Goal: Communication & Community: Connect with others

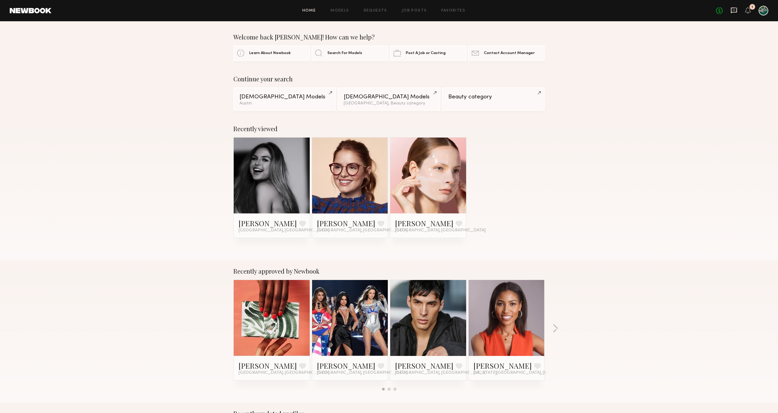
click at [735, 8] on icon at bounding box center [733, 11] width 6 height 6
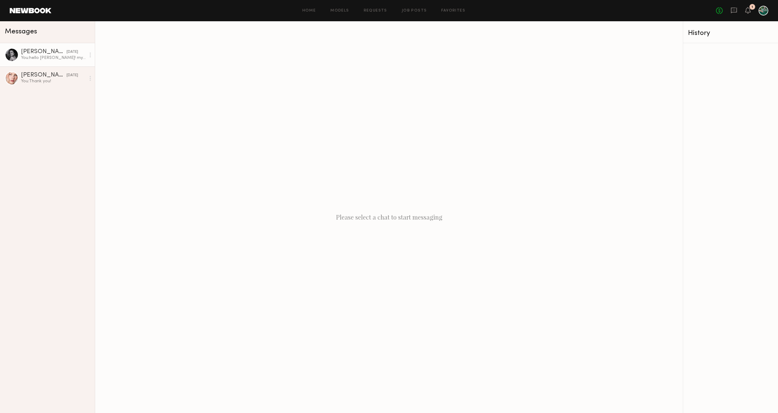
click at [67, 53] on div "[DATE]" at bounding box center [73, 52] width 12 height 6
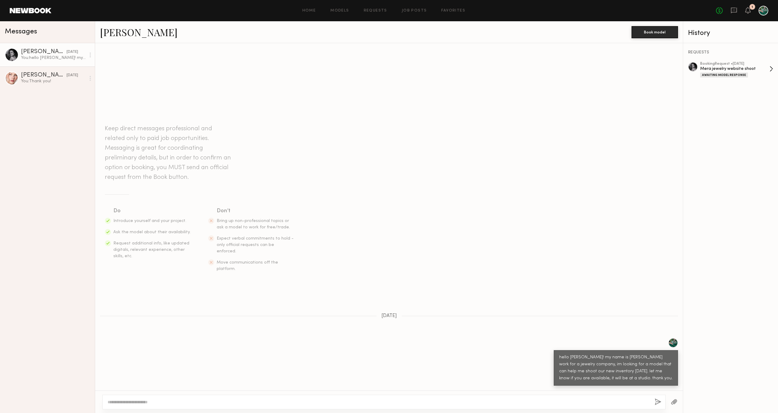
click at [742, 71] on div "Mera jewelry website shoot" at bounding box center [734, 69] width 69 height 6
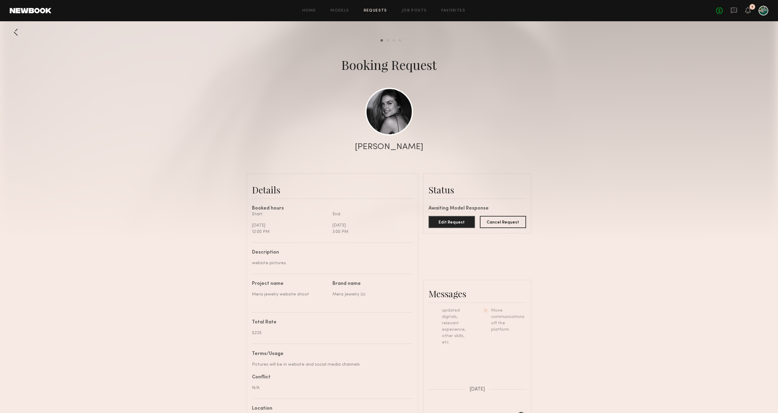
click at [738, 11] on div "No fees up to $5,000 1" at bounding box center [742, 11] width 52 height 10
click at [734, 11] on icon at bounding box center [733, 10] width 7 height 7
